Goal: Task Accomplishment & Management: Manage account settings

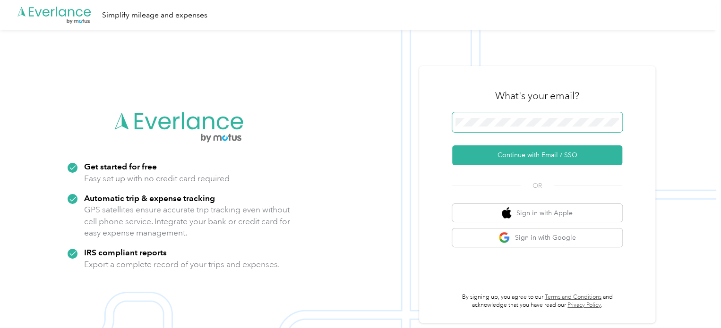
click at [486, 117] on span at bounding box center [537, 122] width 170 height 20
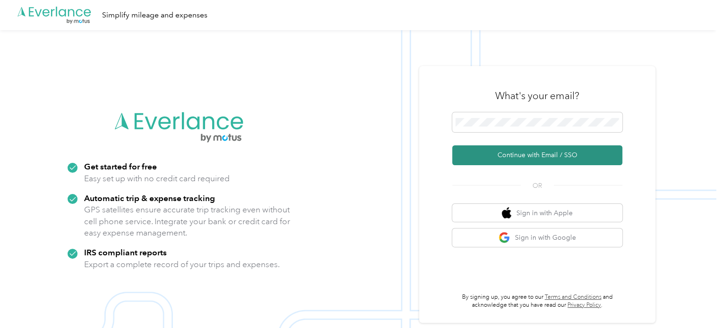
click at [525, 156] on button "Continue with Email / SSO" at bounding box center [537, 155] width 170 height 20
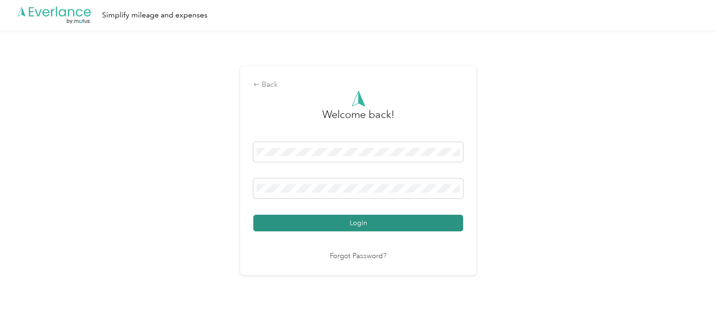
click at [381, 221] on button "Login" at bounding box center [358, 223] width 210 height 17
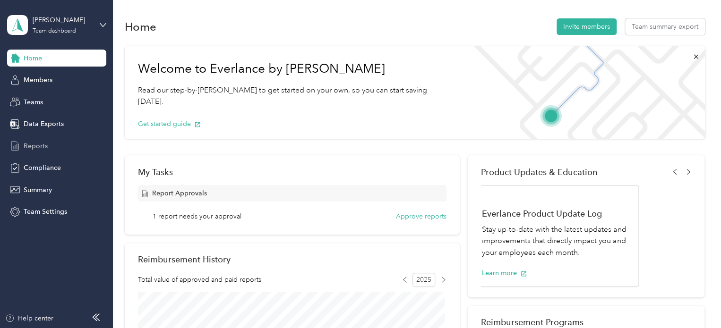
click at [32, 145] on span "Reports" at bounding box center [36, 146] width 24 height 10
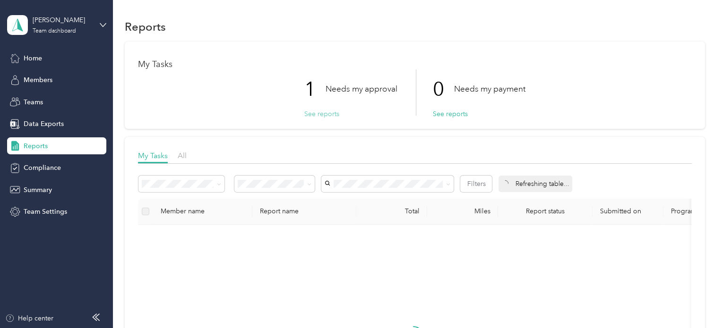
click at [319, 111] on button "See reports" at bounding box center [321, 114] width 35 height 10
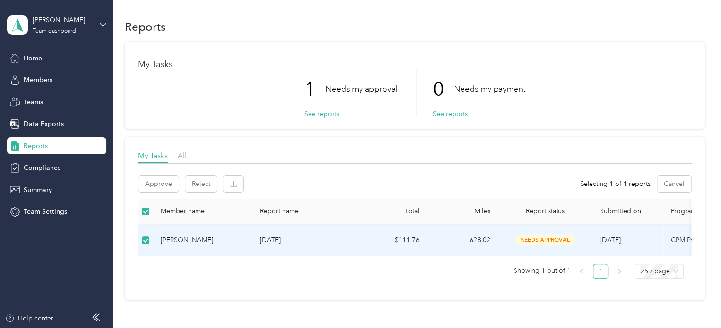
click at [523, 238] on span "needs approval" at bounding box center [545, 240] width 60 height 11
click at [552, 241] on span "needs approval" at bounding box center [545, 240] width 60 height 11
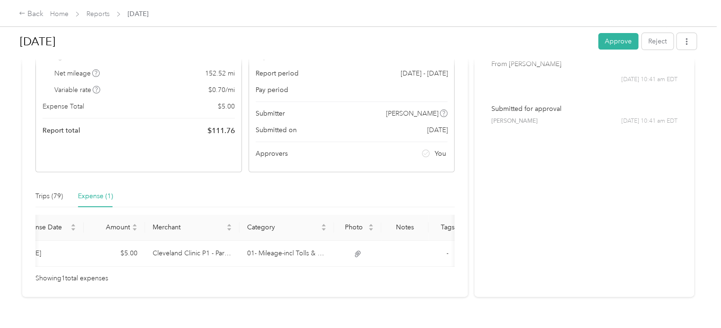
scroll to position [0, 5]
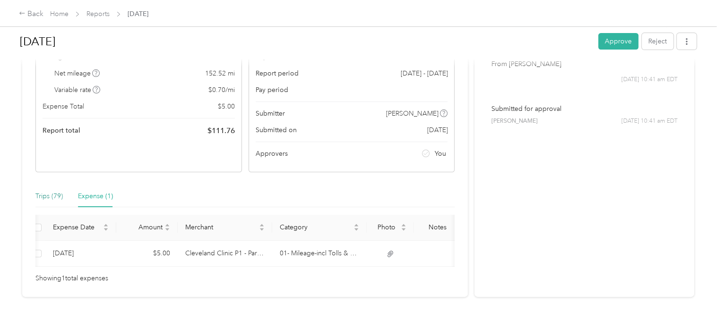
click at [49, 194] on div "Trips (79)" at bounding box center [48, 196] width 27 height 10
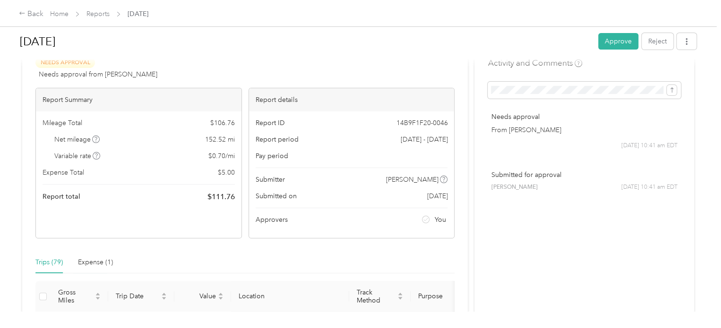
scroll to position [0, 0]
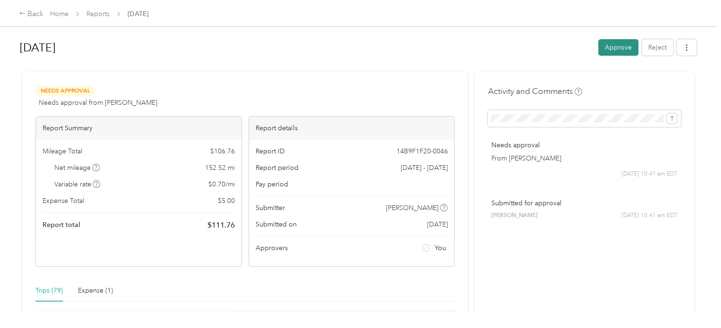
click at [620, 45] on button "Approve" at bounding box center [618, 47] width 40 height 17
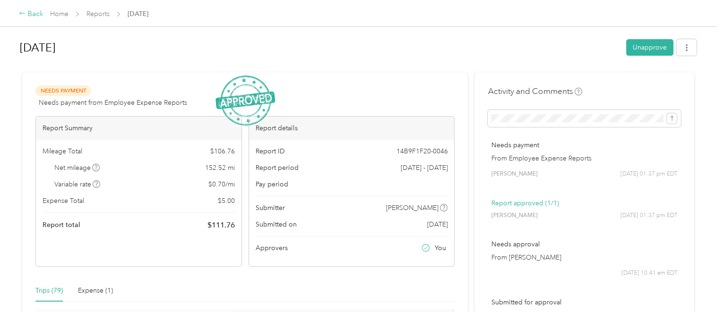
click at [26, 13] on div "Back" at bounding box center [31, 14] width 25 height 11
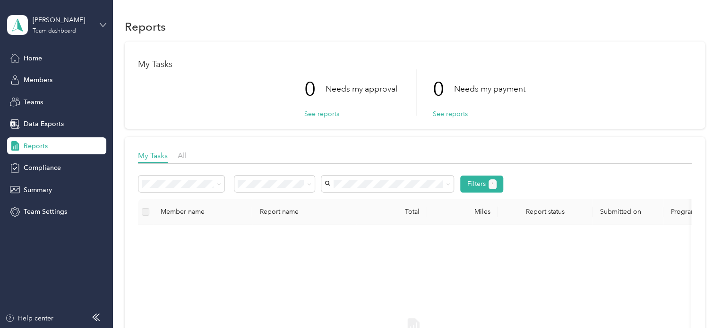
click at [102, 25] on icon at bounding box center [103, 24] width 6 height 3
click at [45, 120] on div "Log out" at bounding box center [33, 121] width 36 height 10
